Goal: Task Accomplishment & Management: Manage account settings

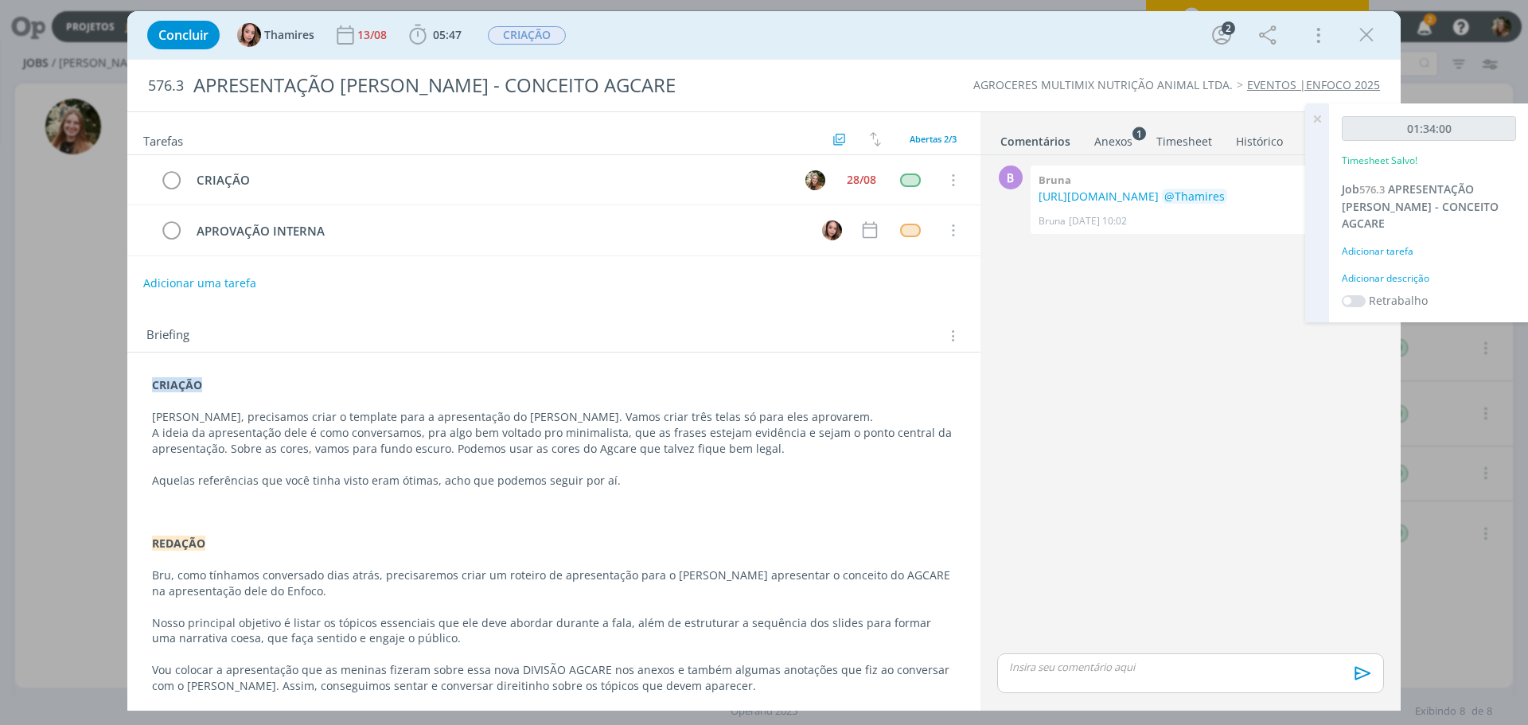
drag, startPoint x: 1315, startPoint y: 116, endPoint x: 1280, endPoint y: 132, distance: 38.5
click at [1314, 117] on icon at bounding box center [1317, 118] width 29 height 31
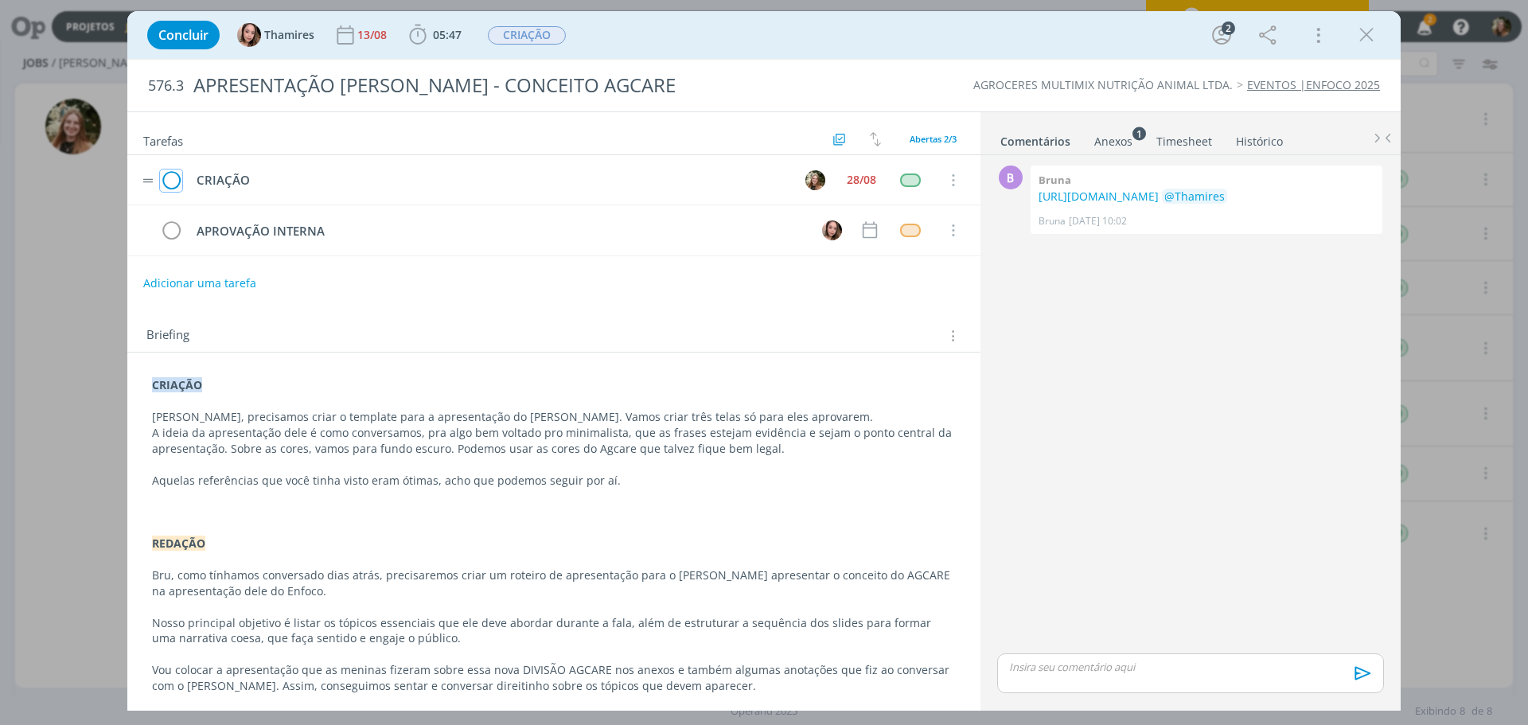
drag, startPoint x: 172, startPoint y: 182, endPoint x: 198, endPoint y: 181, distance: 26.3
click at [173, 182] on icon "dialog" at bounding box center [171, 181] width 22 height 24
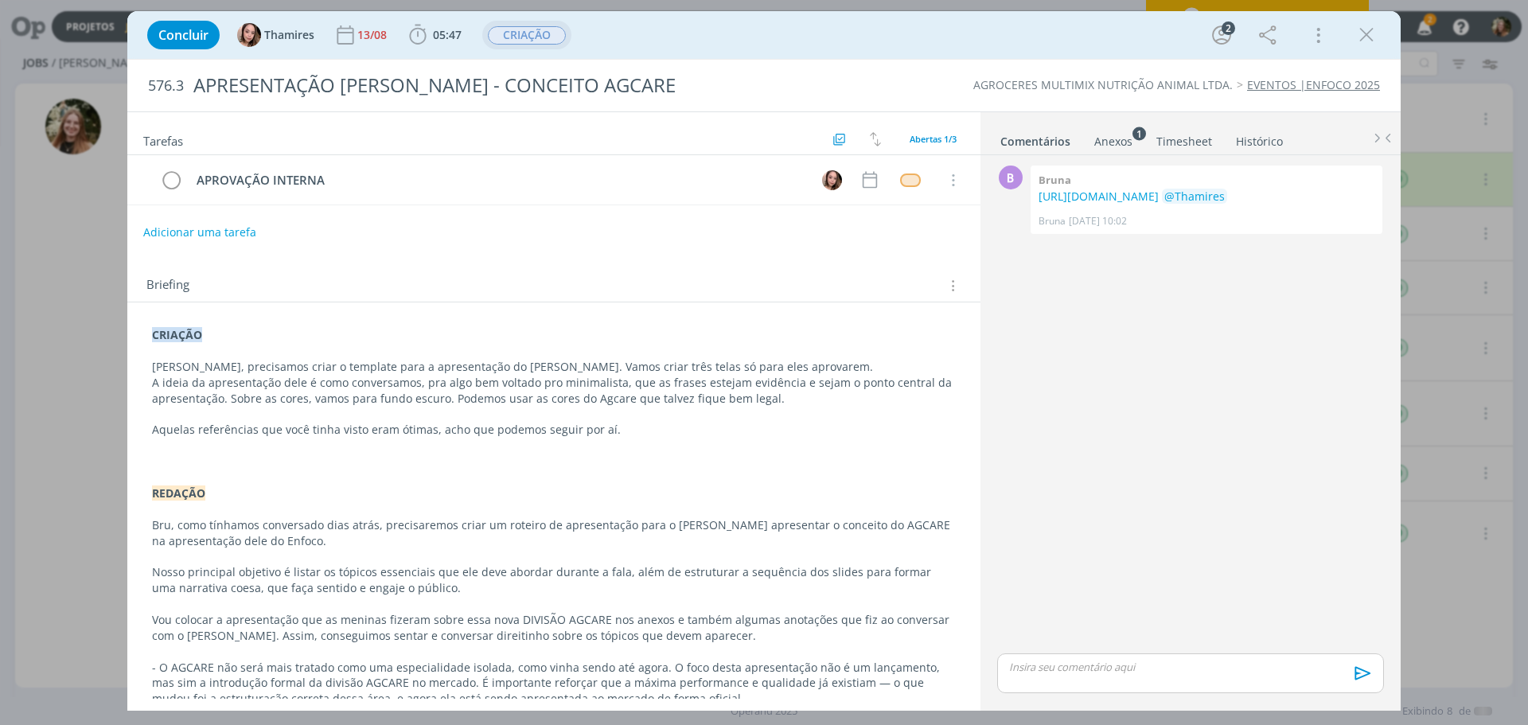
click at [517, 44] on span "CRIAÇÃO" at bounding box center [527, 35] width 78 height 18
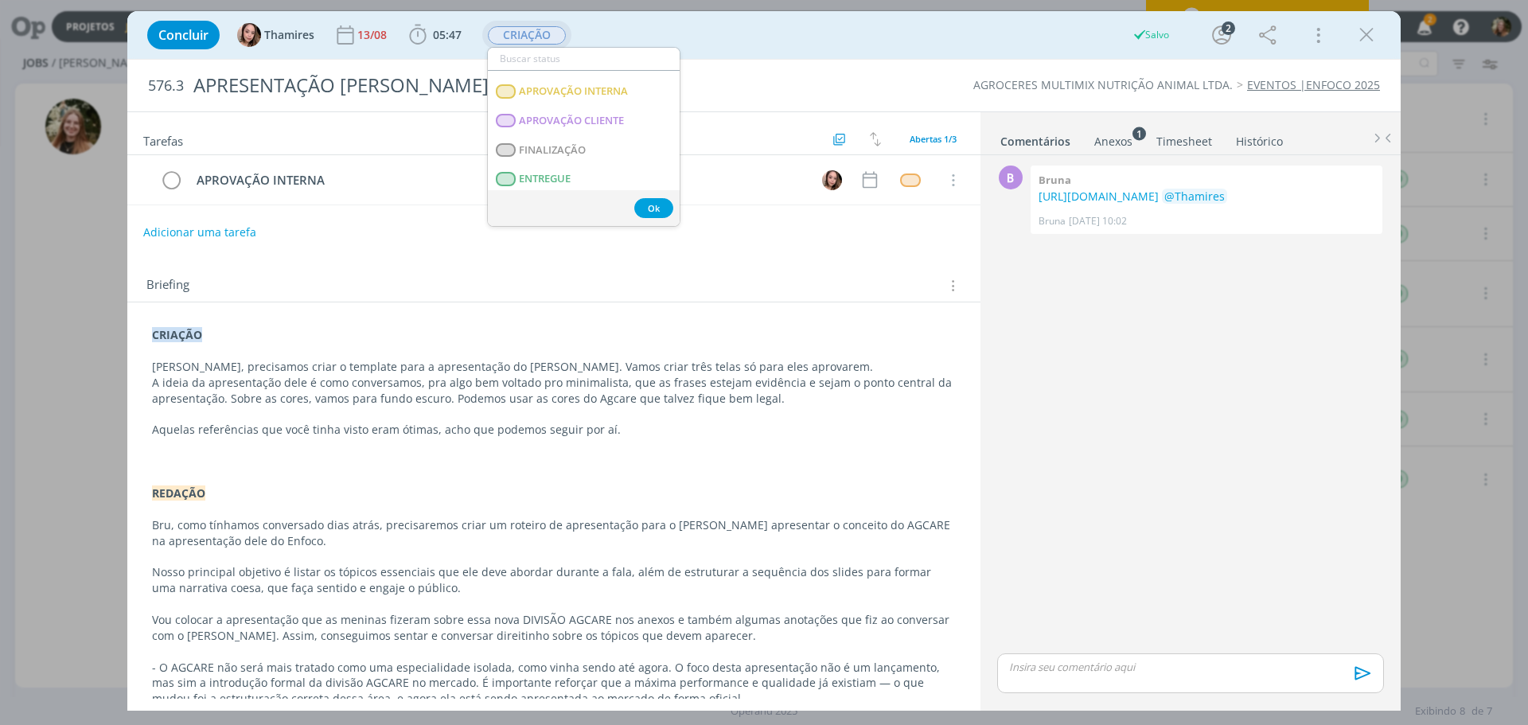
scroll to position [239, 0]
drag, startPoint x: 543, startPoint y: 86, endPoint x: 556, endPoint y: 119, distance: 35.0
click at [544, 86] on INTERNA "APROVAÇÃO INTERNA" at bounding box center [584, 79] width 192 height 29
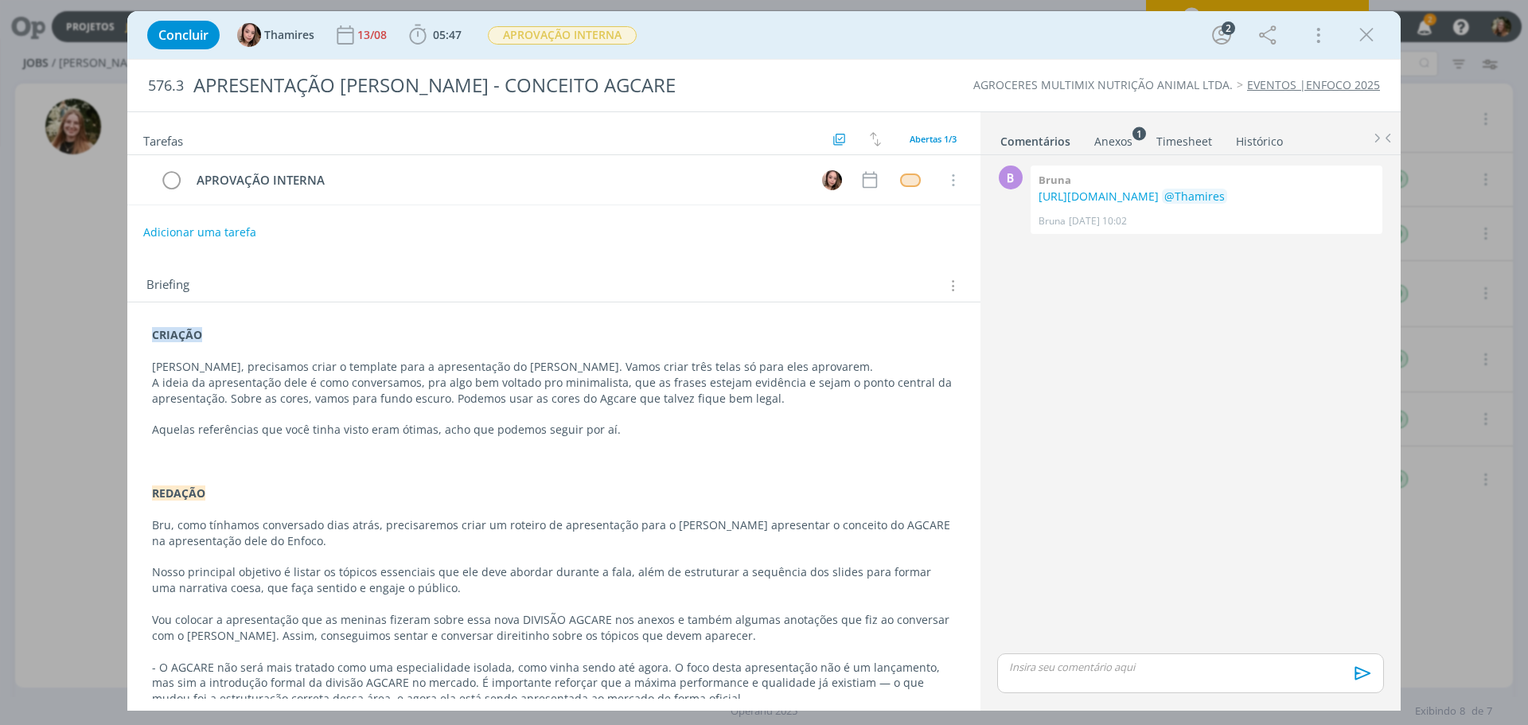
drag, startPoint x: 1364, startPoint y: 43, endPoint x: 840, endPoint y: 142, distance: 532.9
click at [1364, 42] on icon "dialog" at bounding box center [1367, 35] width 24 height 24
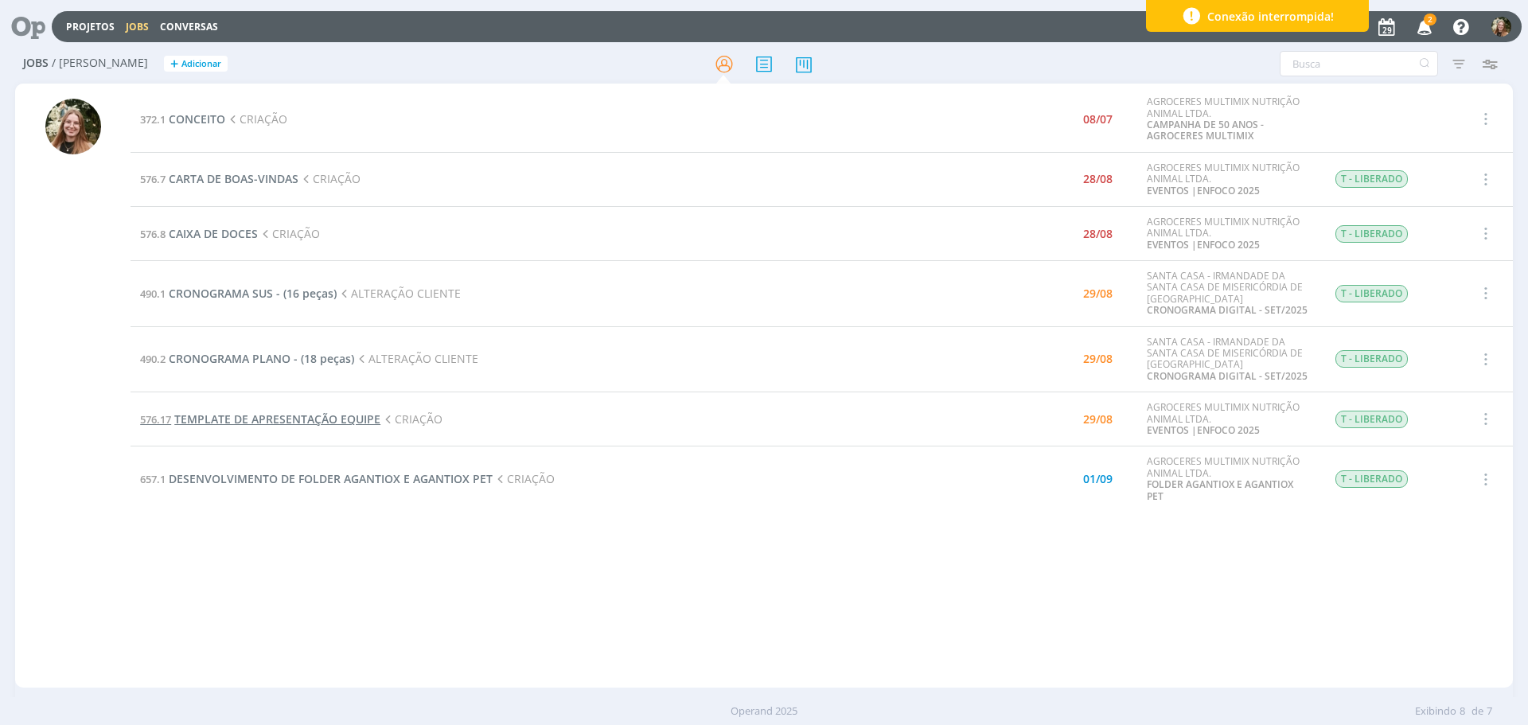
click at [296, 419] on span "TEMPLATE DE APRESENTAÇÃO EQUIPE" at bounding box center [277, 418] width 206 height 15
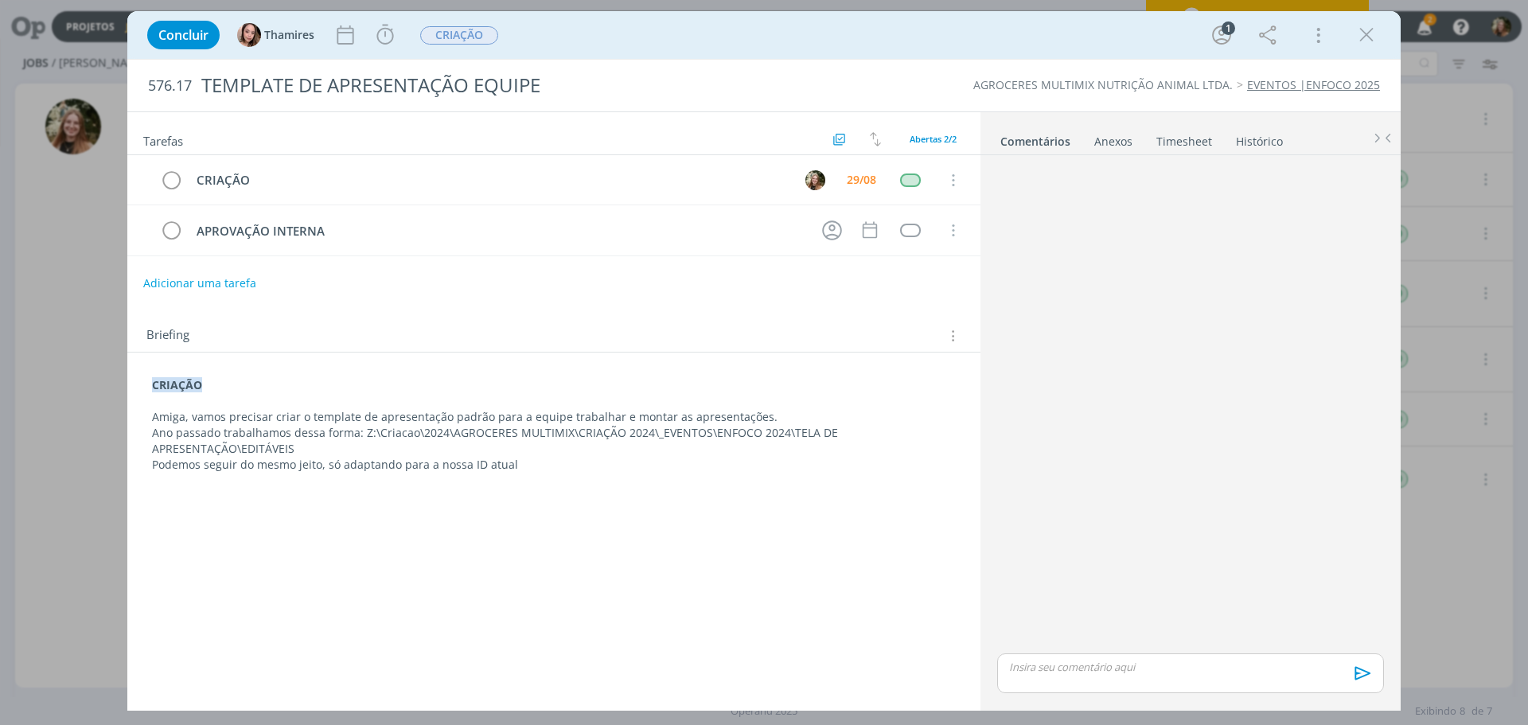
drag, startPoint x: 1368, startPoint y: 35, endPoint x: 623, endPoint y: 29, distance: 745.0
click at [1368, 34] on icon "dialog" at bounding box center [1367, 35] width 24 height 24
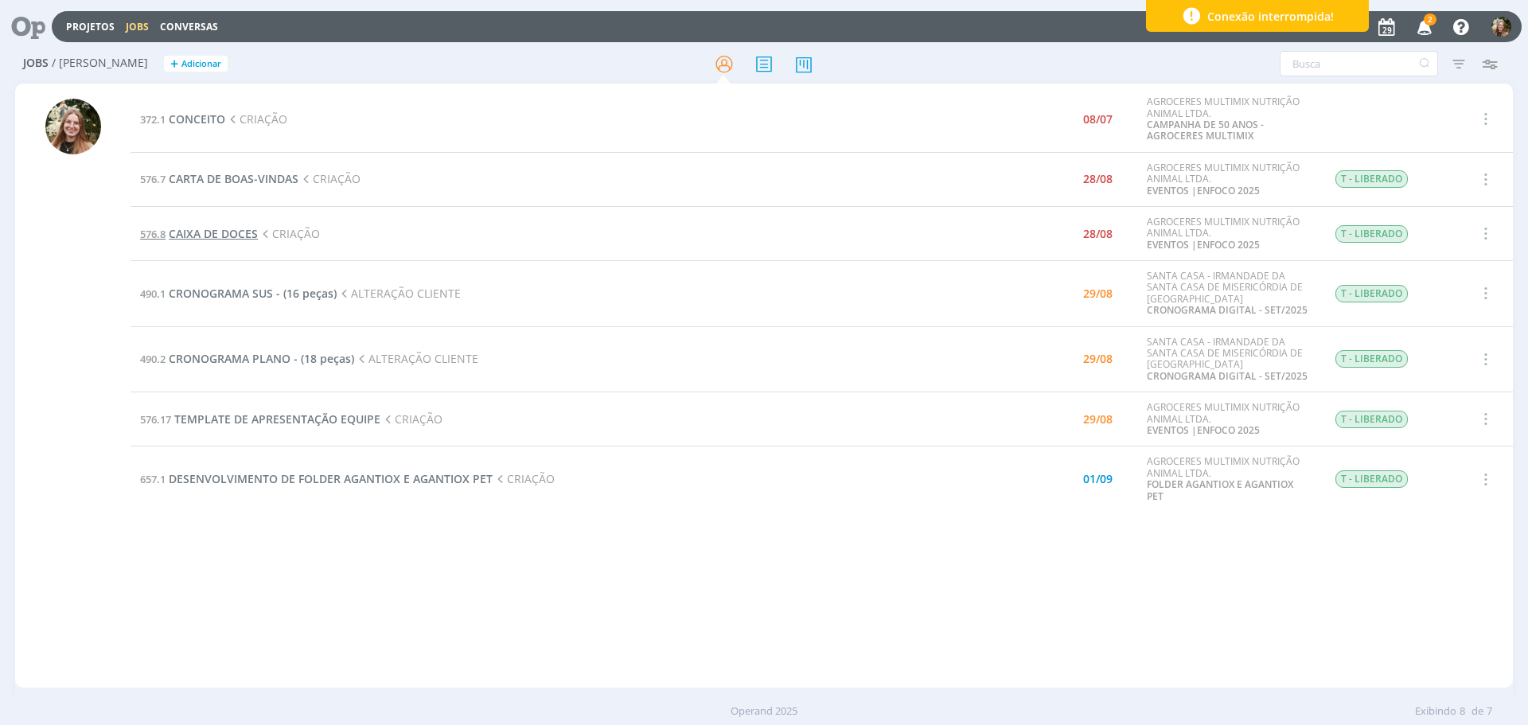
click at [235, 227] on span "CAIXA DE DOCES" at bounding box center [213, 233] width 89 height 15
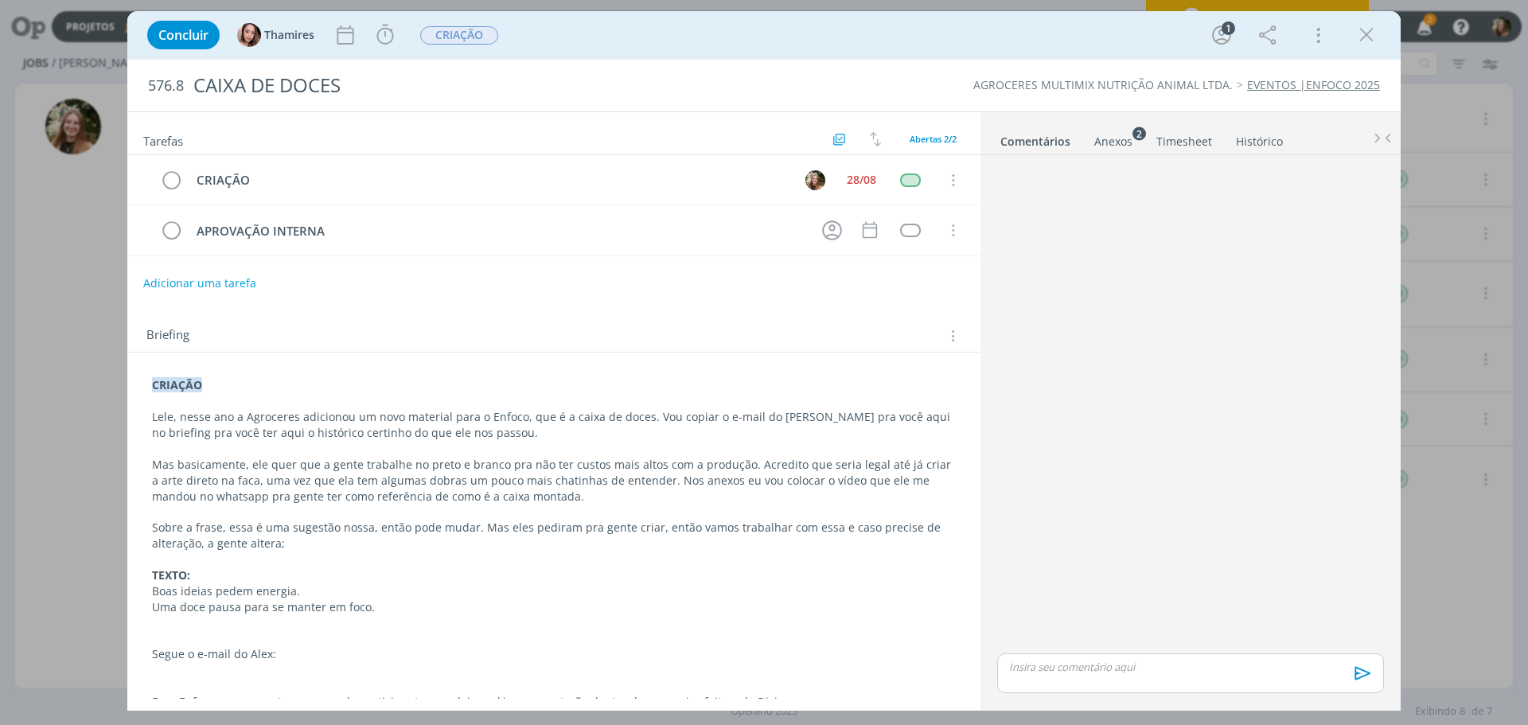
drag, startPoint x: 1356, startPoint y: 39, endPoint x: 616, endPoint y: 354, distance: 804.5
click at [1355, 39] on icon "dialog" at bounding box center [1367, 35] width 24 height 24
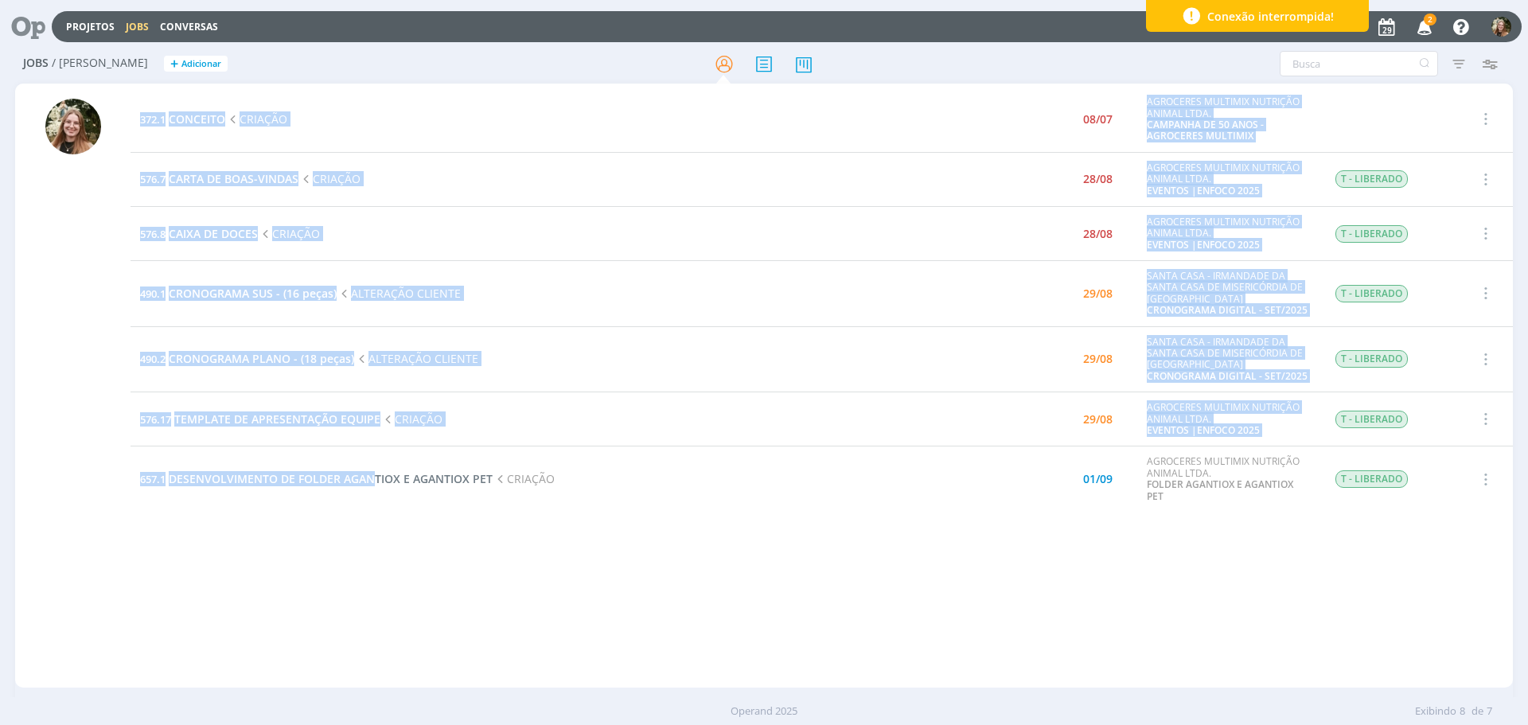
click at [384, 515] on div "372.1 CONCEITO CRIAÇÃO 08/07 AGROCERES MULTIMIX NUTRIÇÃO ANIMAL LTDA. CAMPANHA …" at bounding box center [822, 386] width 1382 height 598
click at [416, 585] on div "372.1 CONCEITO CRIAÇÃO 08/07 AGROCERES MULTIMIX NUTRIÇÃO ANIMAL LTDA. CAMPANHA …" at bounding box center [822, 386] width 1382 height 598
drag, startPoint x: 400, startPoint y: 645, endPoint x: 398, endPoint y: 637, distance: 8.1
click at [400, 643] on div "372.1 CONCEITO CRIAÇÃO 08/07 AGROCERES MULTIMIX NUTRIÇÃO ANIMAL LTDA. CAMPANHA …" at bounding box center [822, 386] width 1382 height 598
click at [398, 615] on div "372.1 CONCEITO CRIAÇÃO 08/07 AGROCERES MULTIMIX NUTRIÇÃO ANIMAL LTDA. CAMPANHA …" at bounding box center [822, 386] width 1382 height 598
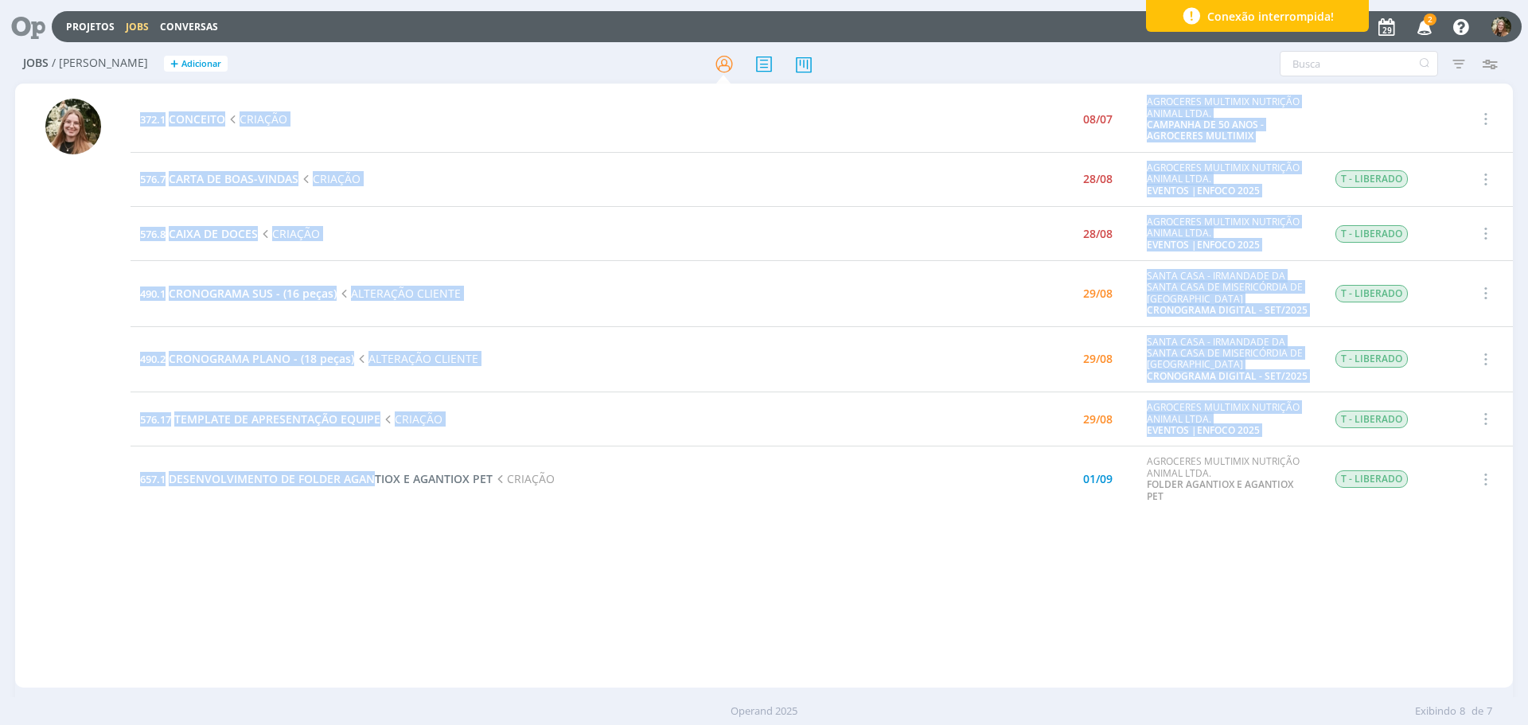
click at [398, 614] on div "372.1 CONCEITO CRIAÇÃO 08/07 AGROCERES MULTIMIX NUTRIÇÃO ANIMAL LTDA. CAMPANHA …" at bounding box center [822, 386] width 1382 height 598
click at [376, 529] on div "372.1 CONCEITO CRIAÇÃO 08/07 AGROCERES MULTIMIX NUTRIÇÃO ANIMAL LTDA. CAMPANHA …" at bounding box center [822, 386] width 1382 height 598
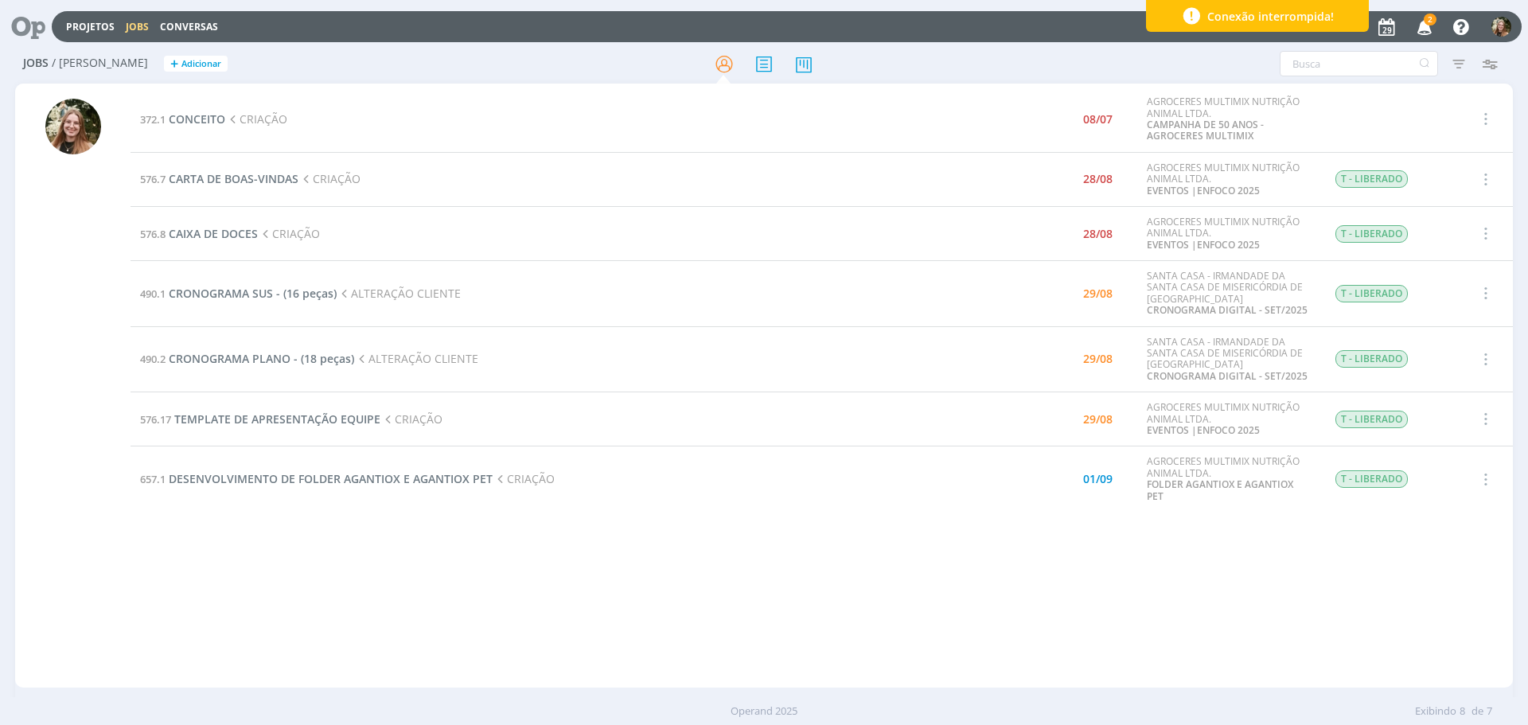
click at [388, 463] on td "657.1 DESENVOLVIMENTO DE FOLDER AGANTIOX E AGANTIOX PET CRIAÇÃO" at bounding box center [547, 479] width 832 height 66
click at [656, 638] on div "372.1 CONCEITO CRIAÇÃO 08/07 AGROCERES MULTIMIX NUTRIÇÃO ANIMAL LTDA. CAMPANHA …" at bounding box center [822, 386] width 1382 height 598
